Goal: Information Seeking & Learning: Learn about a topic

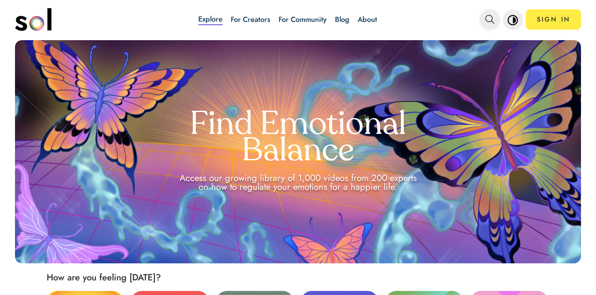
click at [489, 25] on span "main navigation" at bounding box center [489, 19] width 9 height 13
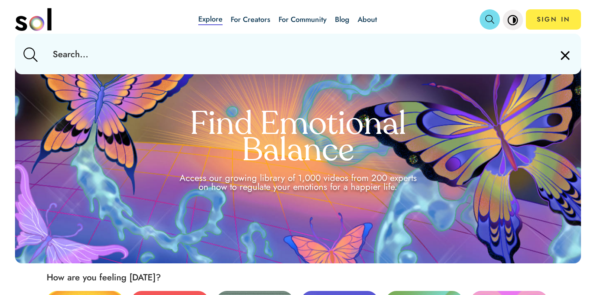
click at [445, 39] on input "text" at bounding box center [297, 54] width 503 height 41
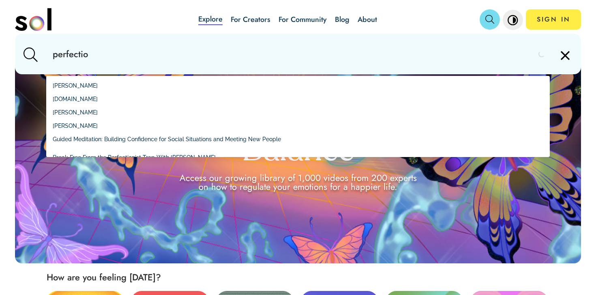
type input "perfection"
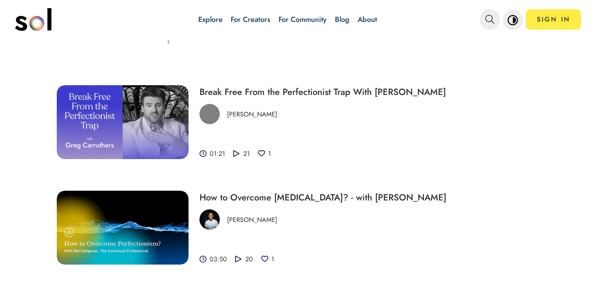
scroll to position [4, 0]
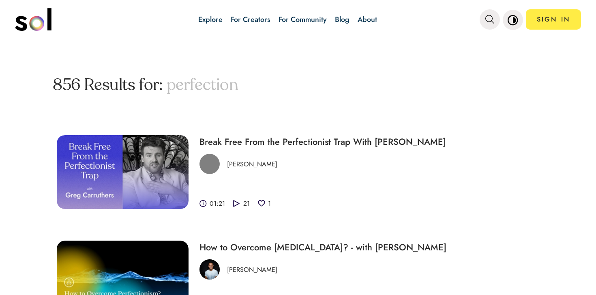
click at [123, 164] on img at bounding box center [123, 172] width 132 height 74
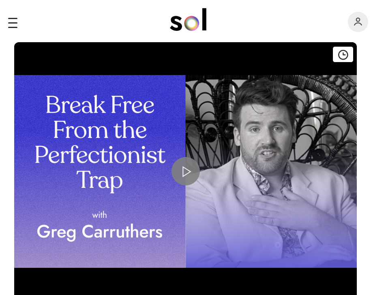
drag, startPoint x: 278, startPoint y: 134, endPoint x: 366, endPoint y: 141, distance: 88.3
click at [0, 0] on div "Explore For Creators For Community Blog About SIGN IN Explore For Creators For …" at bounding box center [185, 147] width 371 height 295
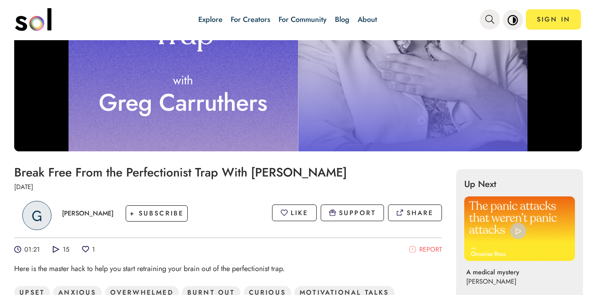
scroll to position [217, 0]
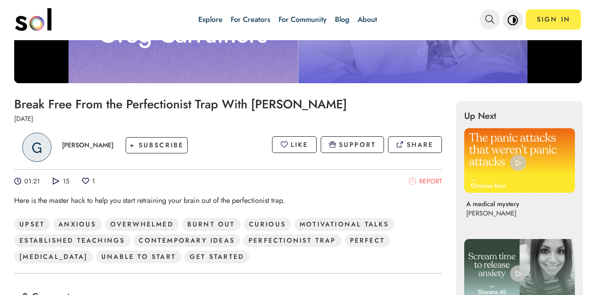
drag, startPoint x: 57, startPoint y: 144, endPoint x: 113, endPoint y: 147, distance: 56.0
click at [113, 147] on div "G Greg Carruthers + SUBSCRIBE" at bounding box center [105, 144] width 182 height 41
copy p "Greg Carruthers"
click at [25, 107] on h1 "Break Free From the Perfectionist Trap With Greg Carruthers" at bounding box center [228, 103] width 428 height 13
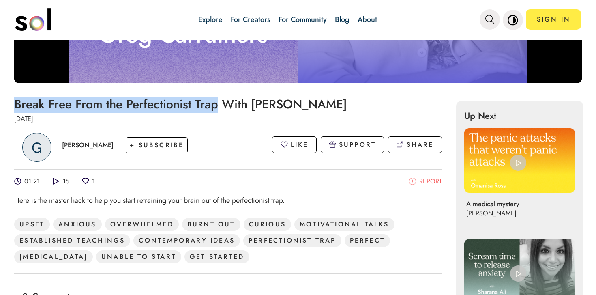
drag, startPoint x: 25, startPoint y: 107, endPoint x: 202, endPoint y: 102, distance: 177.2
click at [202, 102] on h1 "Break Free From the Perfectionist Trap With Greg Carruthers" at bounding box center [228, 103] width 428 height 13
copy h1 "Break Free From the Perfectionist Trap"
click at [489, 22] on icon "main navigation" at bounding box center [489, 19] width 9 height 9
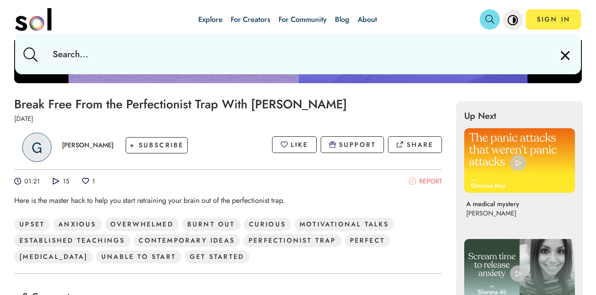
click at [354, 61] on input "text" at bounding box center [297, 54] width 503 height 41
paste input "emotional tolerance"
type input "emotional tolerance"
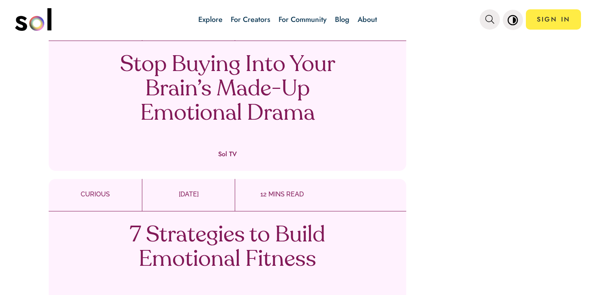
scroll to position [199, 0]
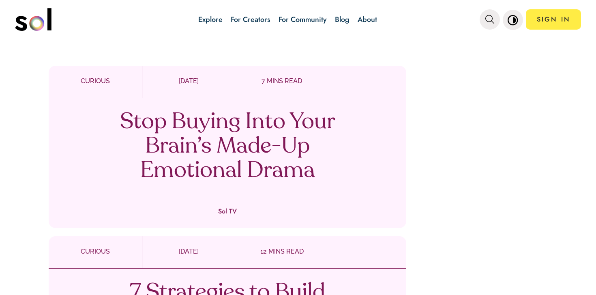
drag, startPoint x: 252, startPoint y: 127, endPoint x: 257, endPoint y: 2, distance: 124.9
click at [0, 0] on div "Explore For Creators For Community Blog About SIGN IN Explore For Creators For …" at bounding box center [298, 147] width 596 height 295
click at [490, 26] on button "main navigation" at bounding box center [490, 19] width 20 height 20
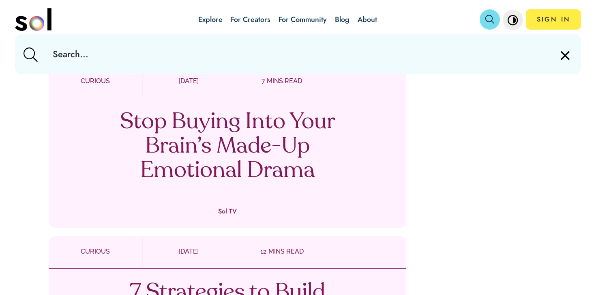
click at [398, 58] on input "text" at bounding box center [297, 54] width 503 height 41
paste input "tolerance"
type input "tolerance"
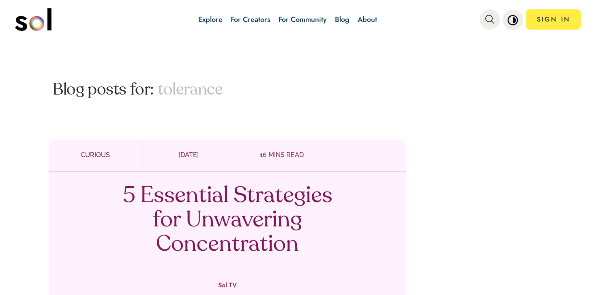
scroll to position [429, 0]
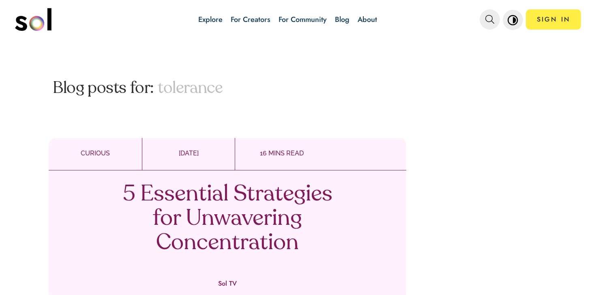
drag, startPoint x: 247, startPoint y: 203, endPoint x: 325, endPoint y: 1, distance: 216.7
click at [0, 0] on div "Explore For Creators For Community Blog About SIGN IN Explore For Creators For …" at bounding box center [298, 147] width 596 height 295
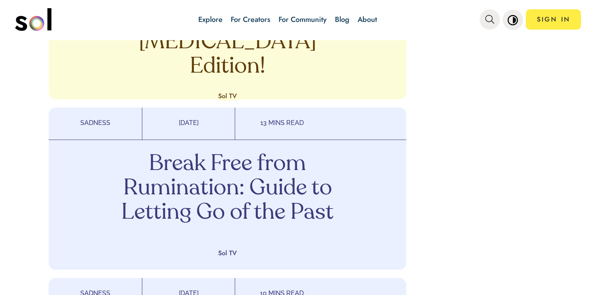
scroll to position [1187, 0]
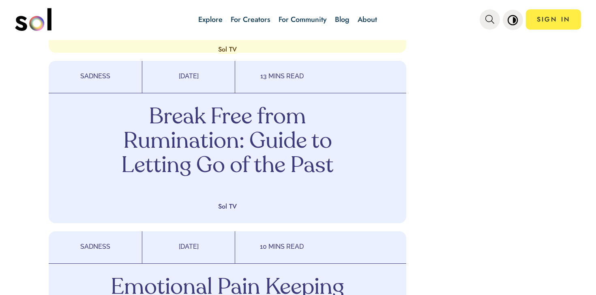
drag, startPoint x: 293, startPoint y: 136, endPoint x: 305, endPoint y: 0, distance: 135.9
click at [0, 0] on div "Explore For Creators For Community Blog About SIGN IN Explore For Creators For …" at bounding box center [298, 147] width 596 height 295
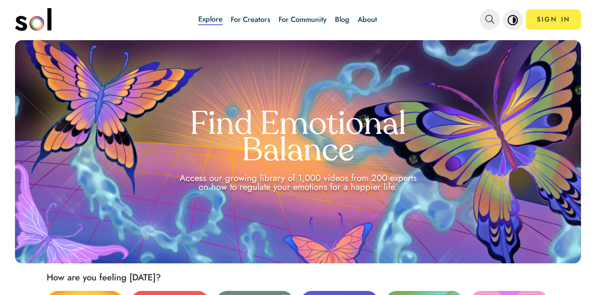
click at [344, 23] on link "Blog" at bounding box center [342, 19] width 15 height 11
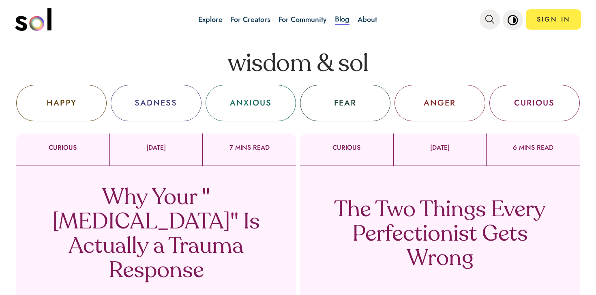
scroll to position [97, 0]
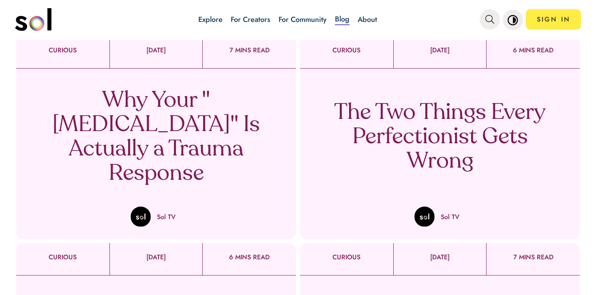
click at [163, 172] on p "Why Your "Perfectionism" Is Actually a Trauma Response" at bounding box center [155, 137] width 239 height 97
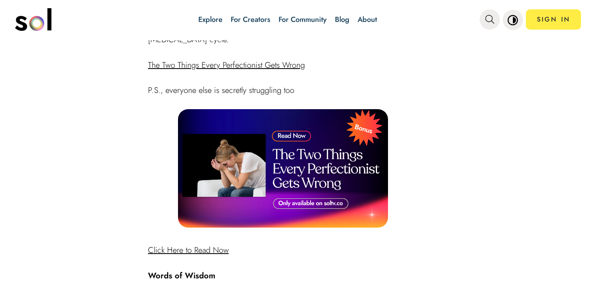
scroll to position [1232, 0]
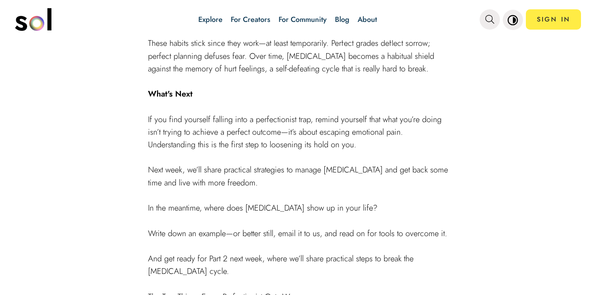
click at [38, 15] on img "main navigation" at bounding box center [33, 19] width 36 height 23
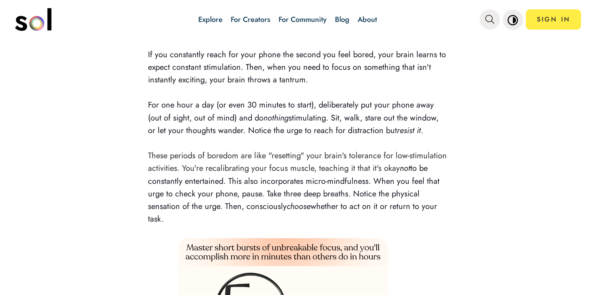
scroll to position [955, 0]
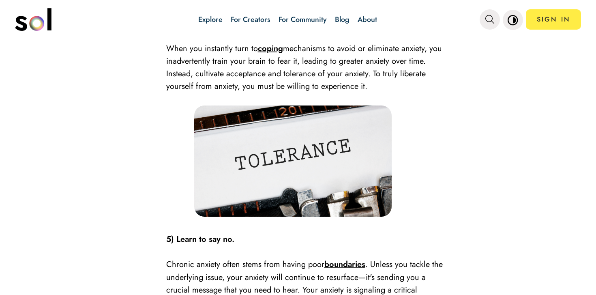
scroll to position [1327, 0]
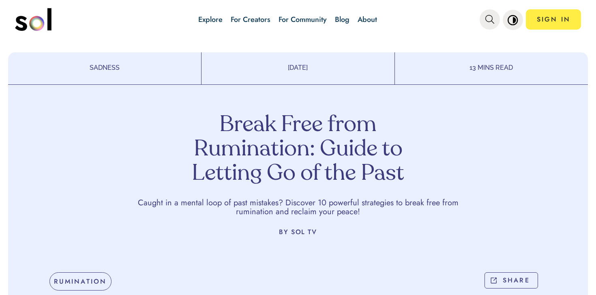
scroll to position [1212, 0]
